Goal: Find specific page/section: Find specific page/section

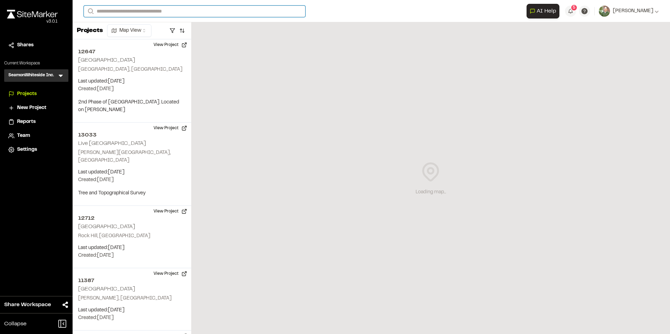
click at [160, 12] on input "Search" at bounding box center [194, 12] width 221 height 12
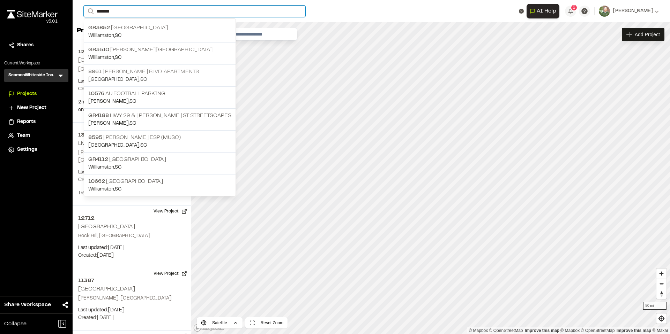
type input "*******"
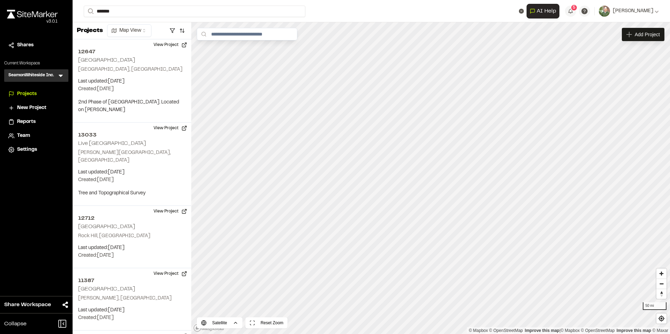
click at [179, 68] on p "[STREET_ADDRESS][PERSON_NAME] Apartments" at bounding box center [159, 72] width 143 height 8
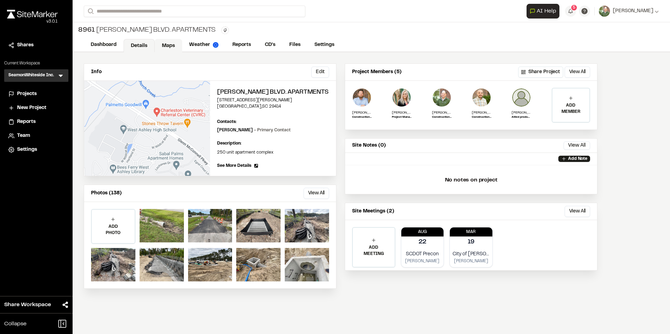
click at [170, 47] on link "Maps" at bounding box center [169, 45] width 28 height 13
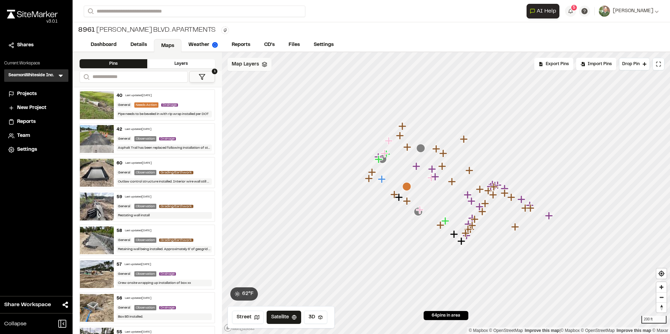
click at [266, 68] on div "Map Layers" at bounding box center [249, 64] width 44 height 13
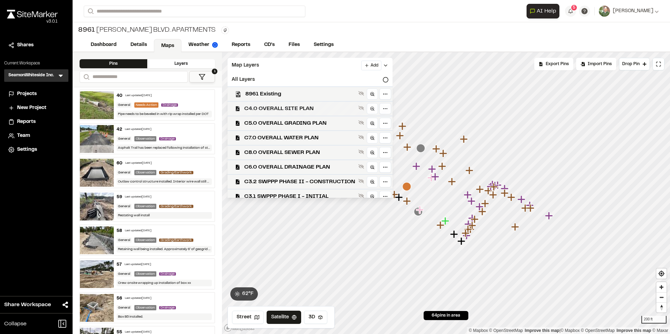
click at [325, 108] on span "C4.0 OVERALL SITE PLAN" at bounding box center [299, 109] width 111 height 8
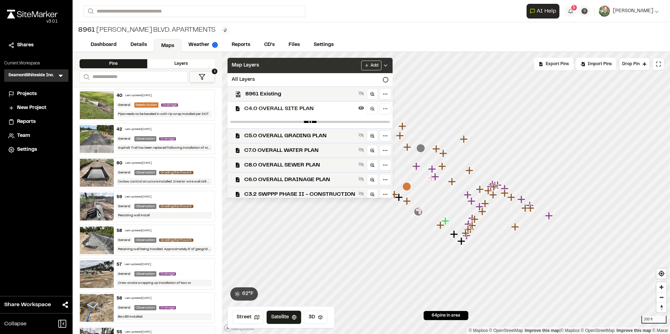
click at [388, 68] on div "Add" at bounding box center [374, 66] width 27 height 10
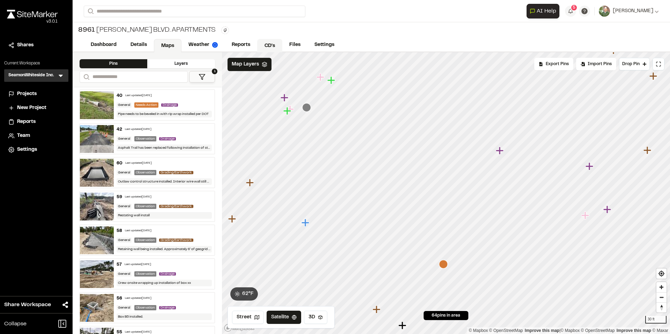
click at [269, 45] on link "CD's" at bounding box center [269, 45] width 25 height 13
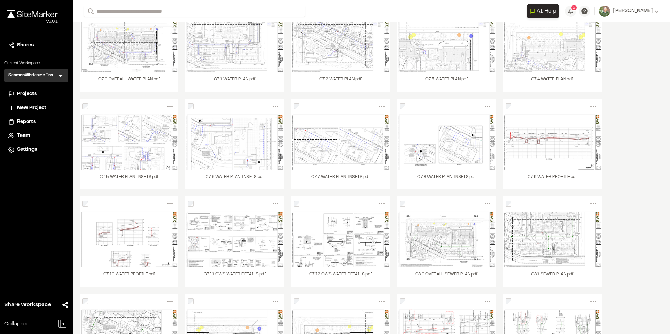
scroll to position [895, 0]
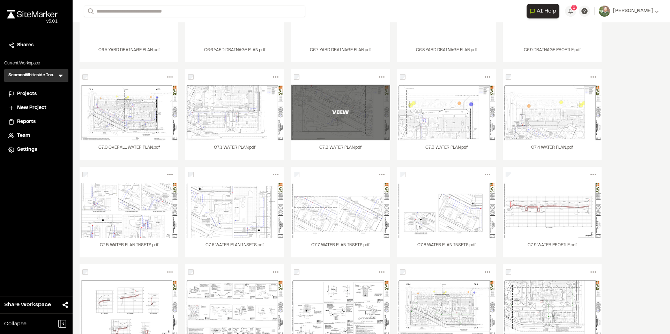
click at [340, 120] on div "VIEW" at bounding box center [340, 113] width 99 height 56
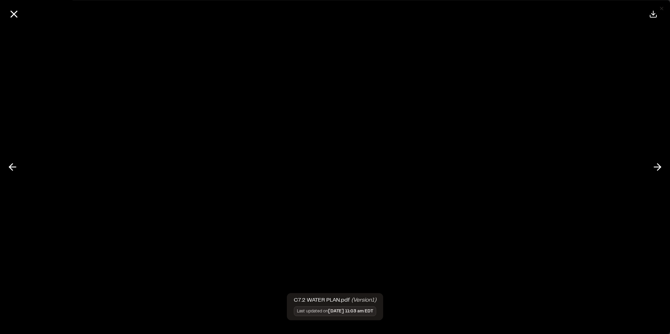
scroll to position [0, 0]
